Goal: Task Accomplishment & Management: Complete application form

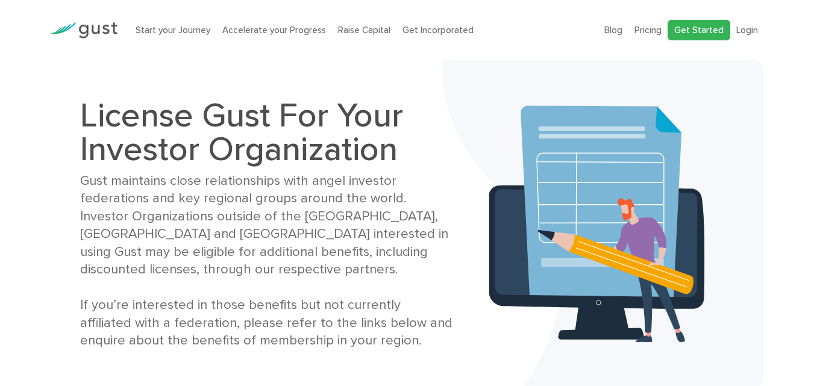
click at [704, 28] on link "Get Started" at bounding box center [699, 30] width 63 height 21
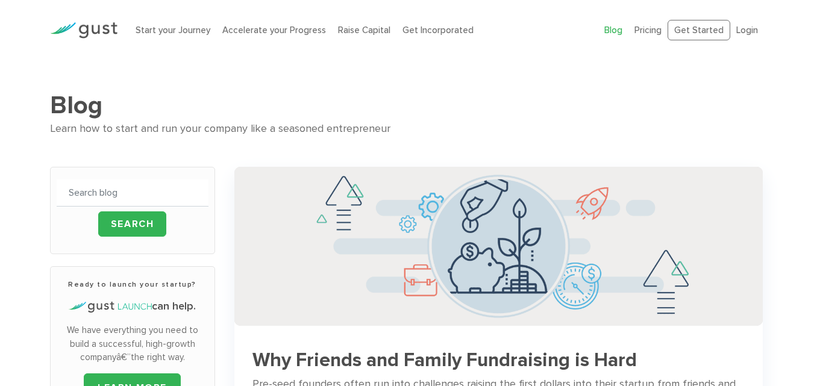
click at [548, 92] on h1 "Blog" at bounding box center [407, 105] width 715 height 30
click at [151, 34] on link "Start your Journey" at bounding box center [173, 30] width 75 height 11
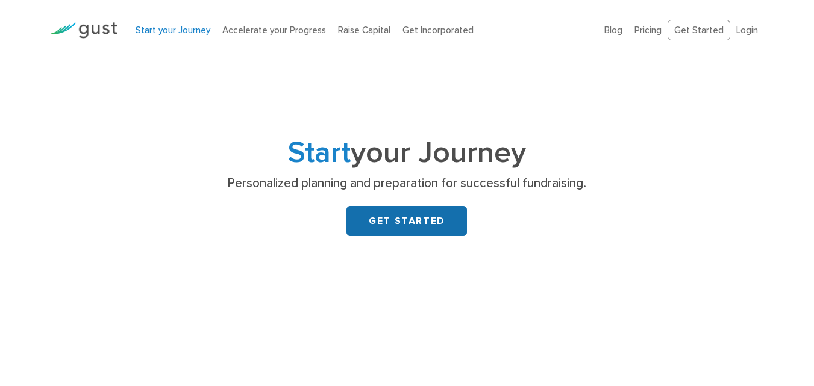
click at [420, 227] on link "GET STARTED" at bounding box center [406, 221] width 120 height 30
